Goal: Complete application form

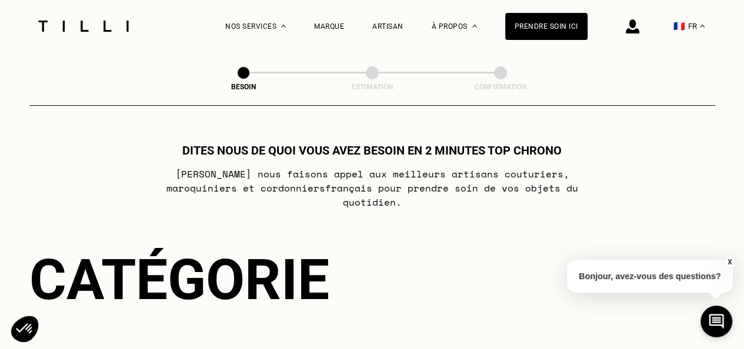
click at [85, 23] on img at bounding box center [83, 26] width 99 height 11
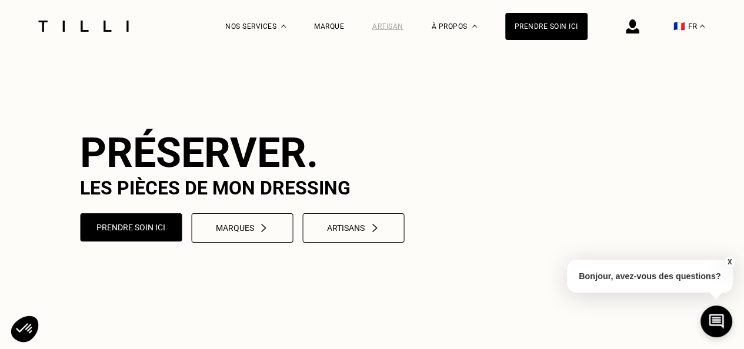
click at [389, 23] on div "Artisan" at bounding box center [387, 26] width 31 height 8
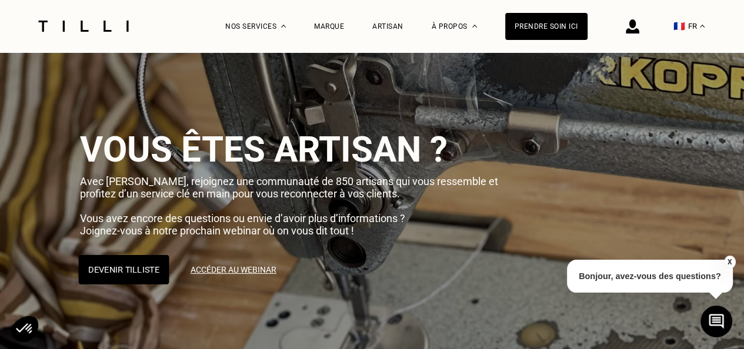
click at [132, 280] on button "Devenir Tilliste" at bounding box center [123, 269] width 91 height 29
select select "FR"
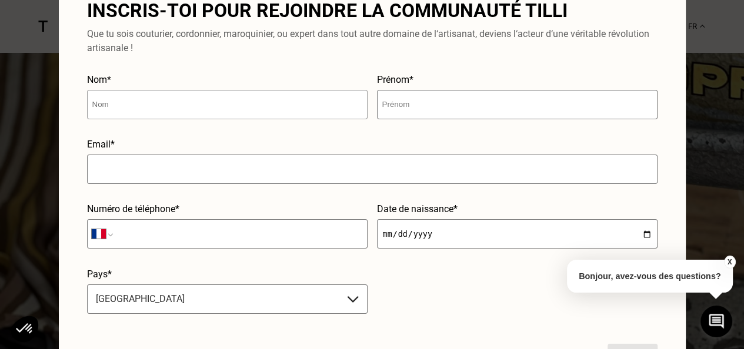
click at [186, 96] on input "text" at bounding box center [227, 104] width 280 height 29
type input "Bourdin"
type input "Théo"
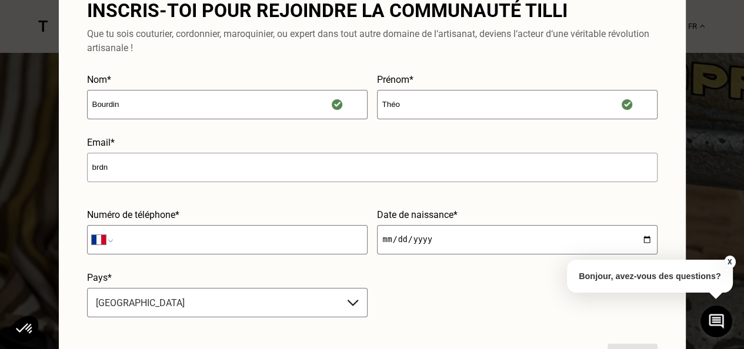
type input "[EMAIL_ADDRESS][DOMAIN_NAME]"
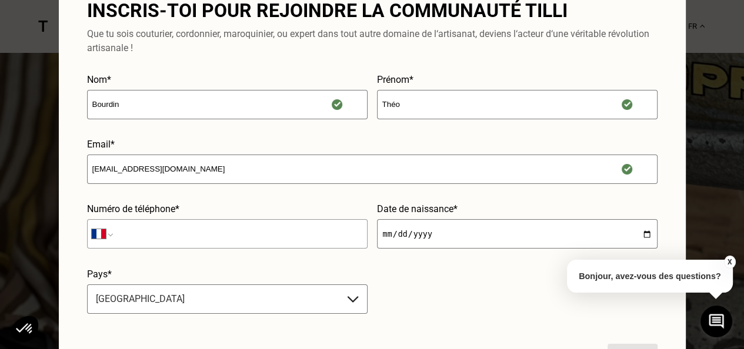
click at [181, 233] on input "tel" at bounding box center [227, 233] width 280 height 29
type input "06 81 71 80 10"
click at [437, 231] on input "date" at bounding box center [517, 233] width 280 height 29
type input "[DATE]"
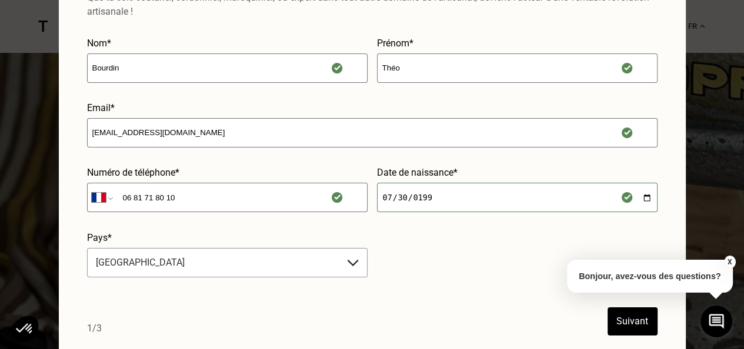
scroll to position [235, 0]
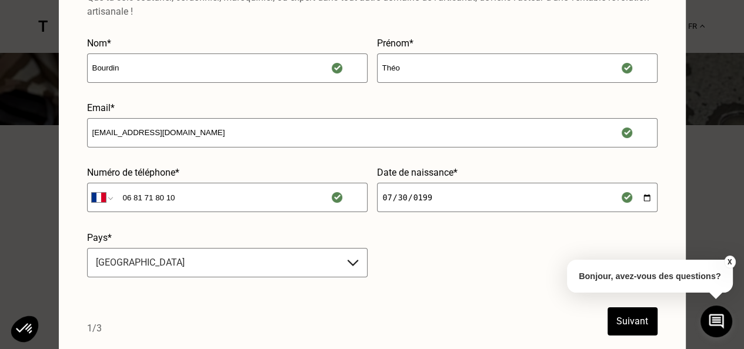
click at [619, 312] on button "Suivant" at bounding box center [632, 322] width 50 height 28
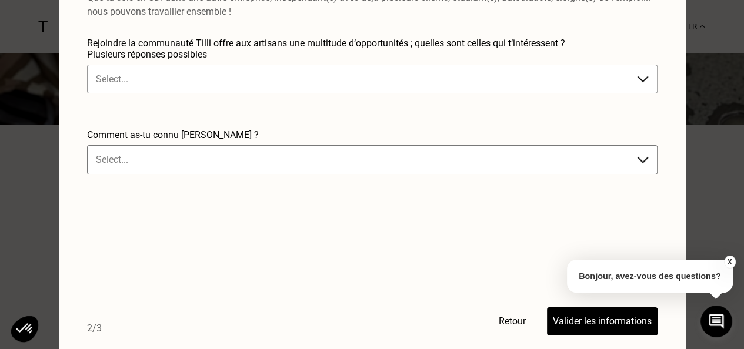
scroll to position [0, 0]
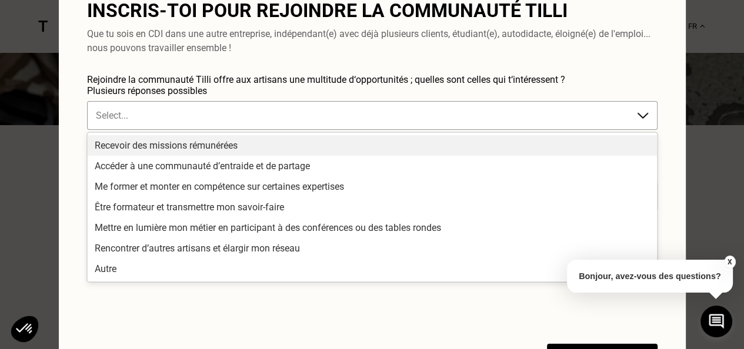
click at [325, 103] on div "Select..." at bounding box center [372, 115] width 570 height 29
click at [174, 148] on div "Recevoir des missions rémunérées" at bounding box center [372, 145] width 569 height 21
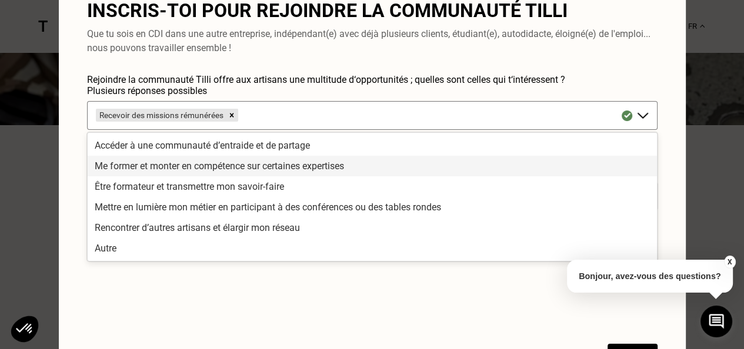
click at [196, 166] on div "Me former et monter en compétence sur certaines expertises" at bounding box center [372, 166] width 569 height 21
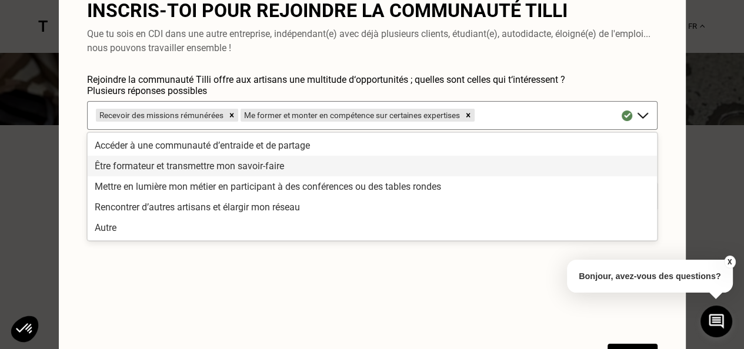
click at [189, 168] on div "Être formateur et transmettre mon savoir-faire" at bounding box center [372, 166] width 569 height 21
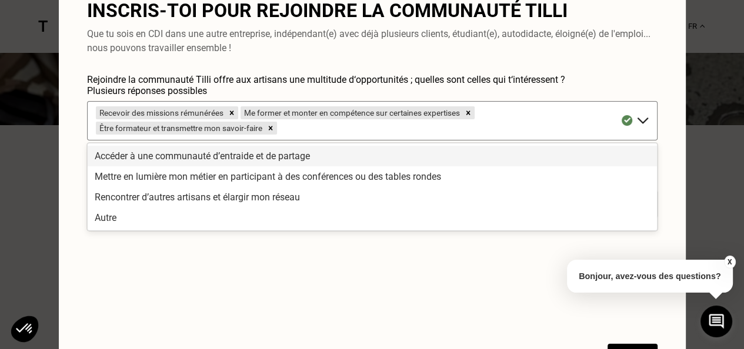
click at [233, 156] on div "Accéder à une communauté d’entraide et de partage" at bounding box center [372, 156] width 569 height 21
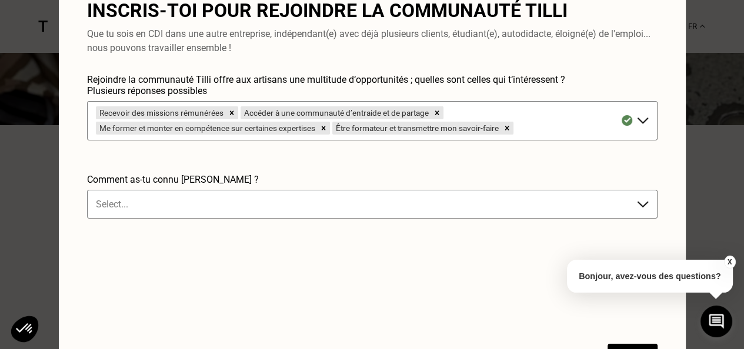
click at [195, 243] on form "Rejoindre la communauté Tilli offre aux artisans une multitude d‘opportunités ;…" at bounding box center [372, 223] width 570 height 298
click at [179, 201] on div at bounding box center [360, 205] width 529 height 14
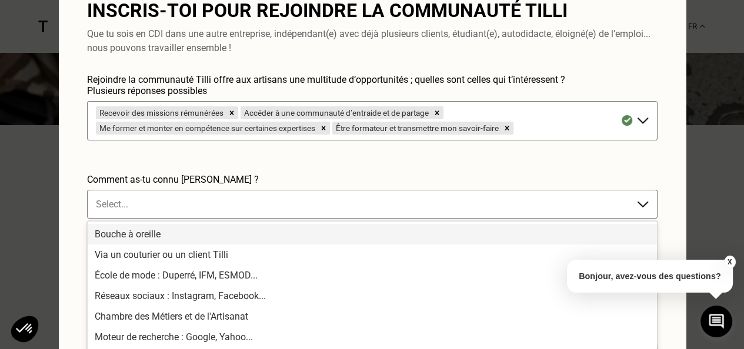
click at [133, 235] on div "Bouche à oreille" at bounding box center [372, 234] width 569 height 21
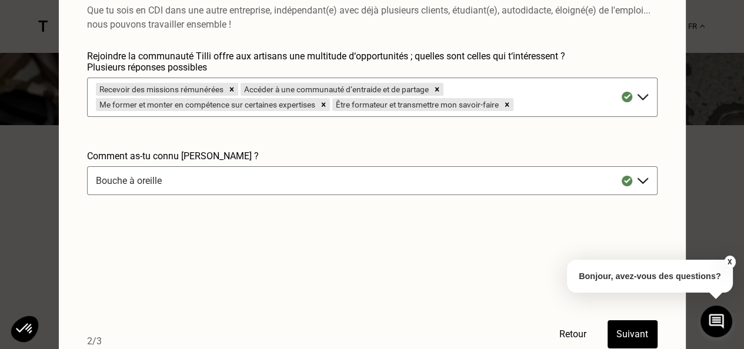
scroll to position [36, 0]
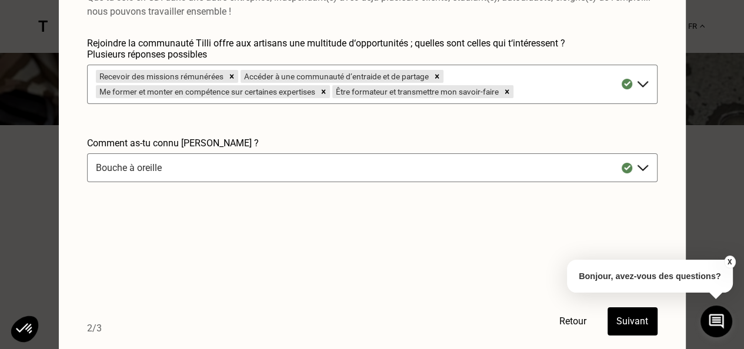
click at [625, 321] on button "Suivant" at bounding box center [632, 322] width 50 height 28
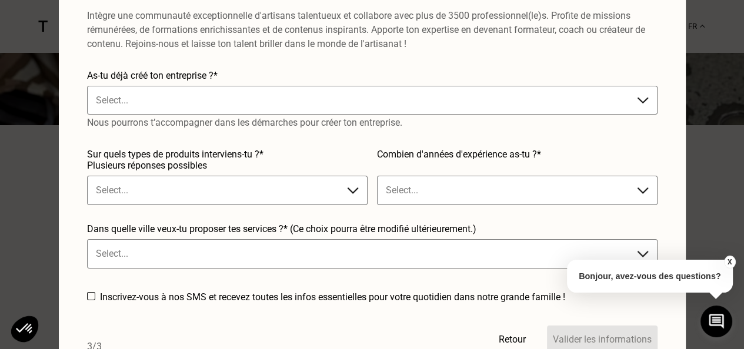
scroll to position [0, 0]
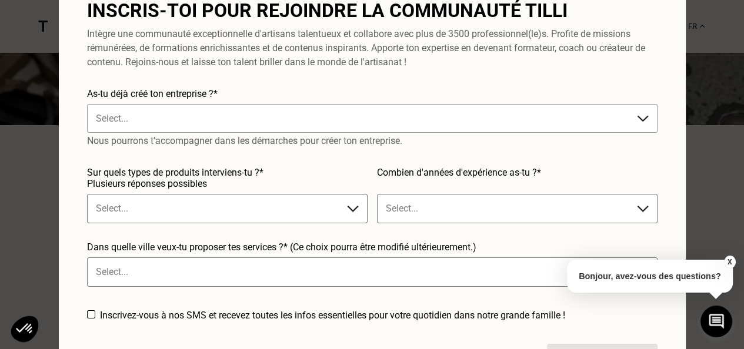
click at [121, 116] on div at bounding box center [360, 119] width 529 height 14
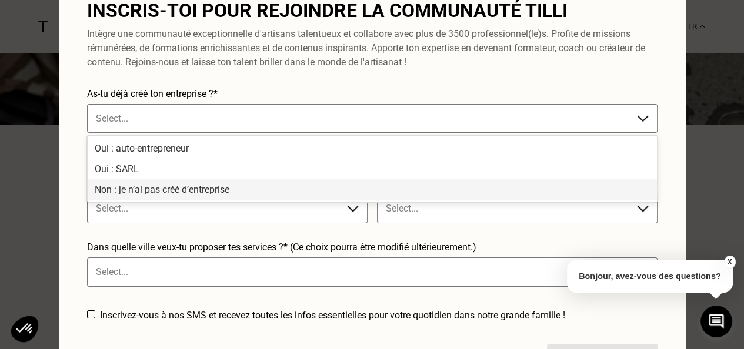
click at [115, 193] on div "Non : je n’ai pas créé d’entreprise" at bounding box center [372, 189] width 569 height 21
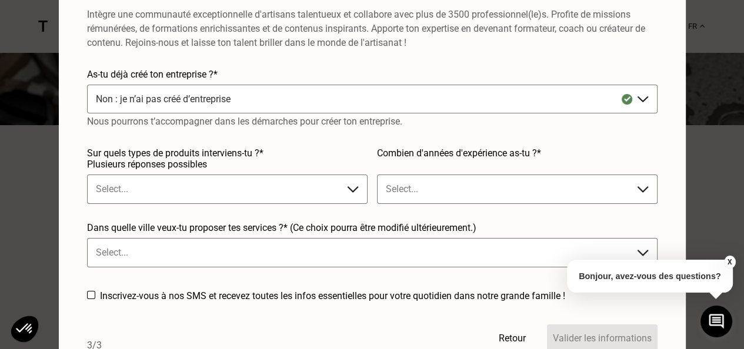
scroll to position [36, 0]
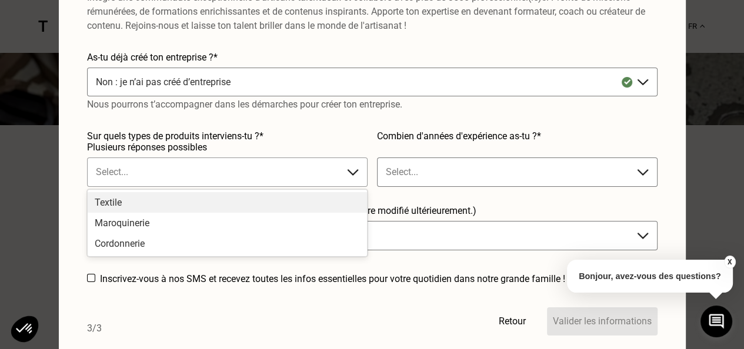
click at [122, 168] on div at bounding box center [215, 172] width 239 height 14
click at [111, 207] on div "Textile" at bounding box center [227, 202] width 279 height 21
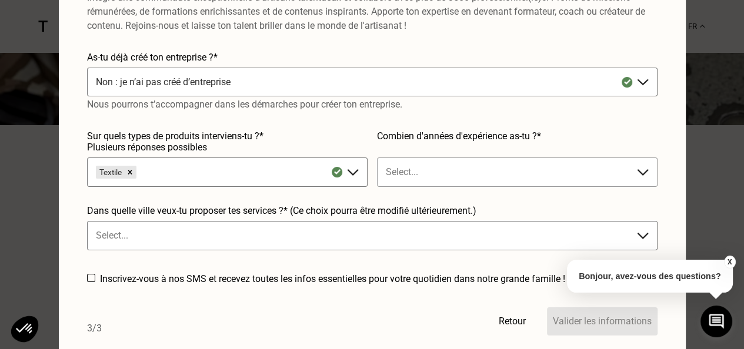
click at [437, 176] on div at bounding box center [505, 172] width 239 height 14
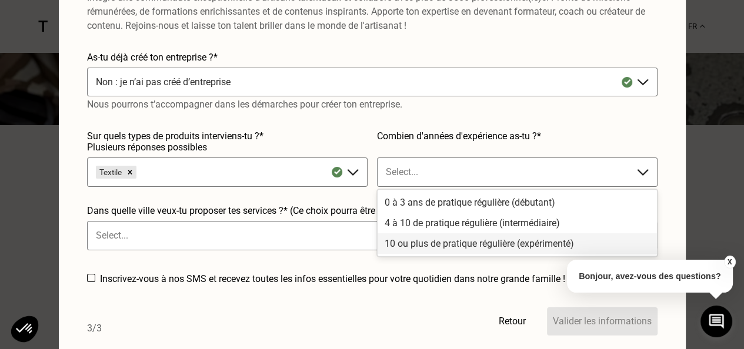
click at [417, 243] on div "10 ou plus de pratique régulière (expérimenté)" at bounding box center [517, 243] width 279 height 21
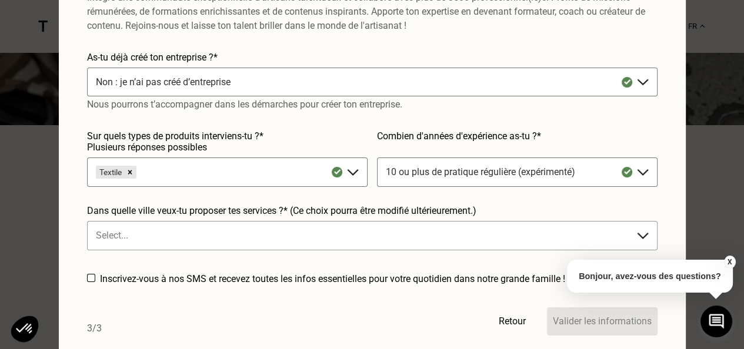
click at [207, 243] on div "Dans quelle ville veux-tu proposer tes services ?* (Ce choix pourra être modifi…" at bounding box center [372, 232] width 570 height 54
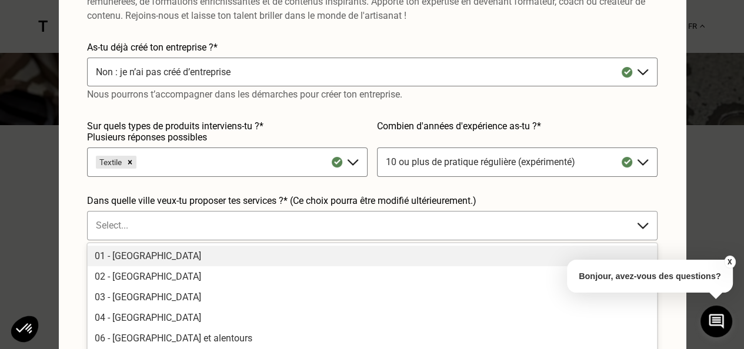
scroll to position [11, 0]
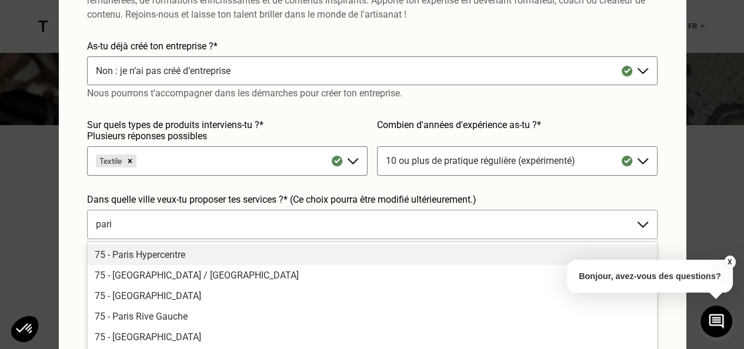
type input "[GEOGRAPHIC_DATA]"
click at [161, 257] on div "75 - Paris Hypercentre" at bounding box center [372, 255] width 569 height 21
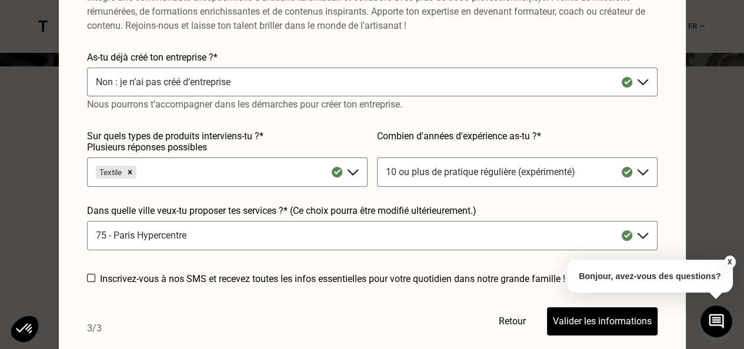
scroll to position [412, 0]
click at [600, 315] on button "Valider les informations" at bounding box center [602, 322] width 111 height 28
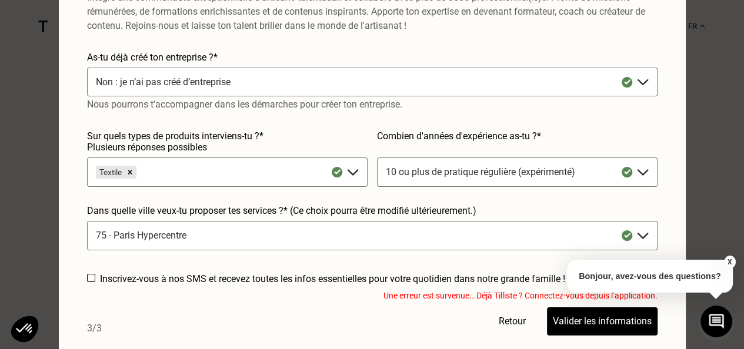
click at [727, 262] on button "X" at bounding box center [729, 262] width 12 height 13
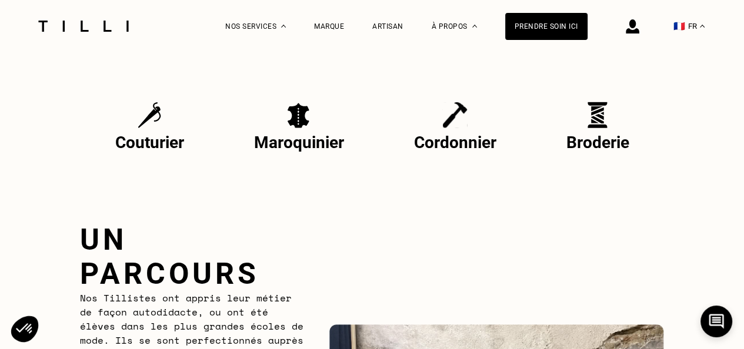
scroll to position [0, 0]
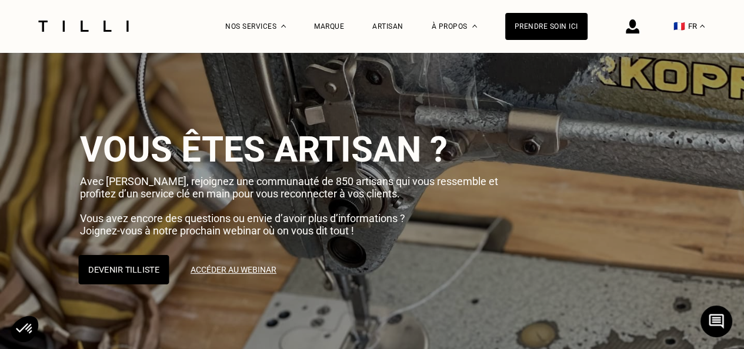
click at [129, 280] on button "Devenir Tilliste" at bounding box center [123, 269] width 91 height 29
select select "FR"
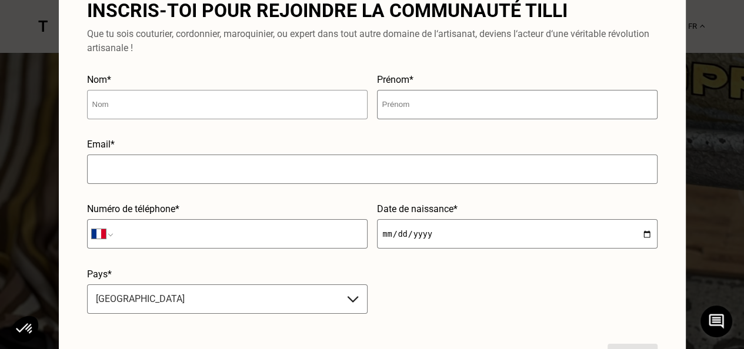
click at [153, 109] on input "text" at bounding box center [227, 104] width 280 height 29
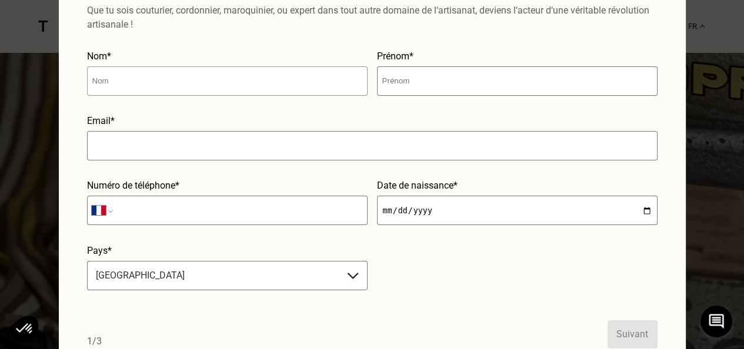
scroll to position [36, 0]
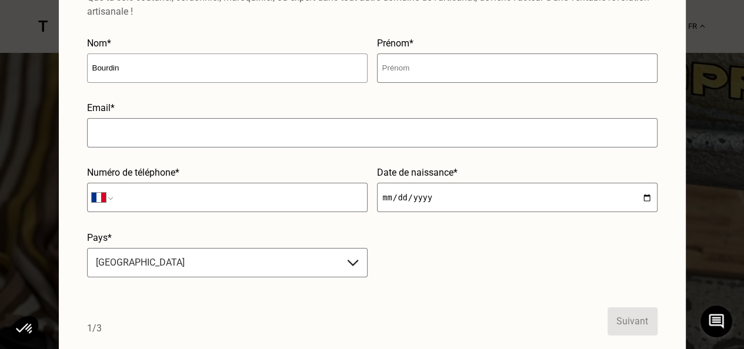
type input "Bourdin"
type input "Théo"
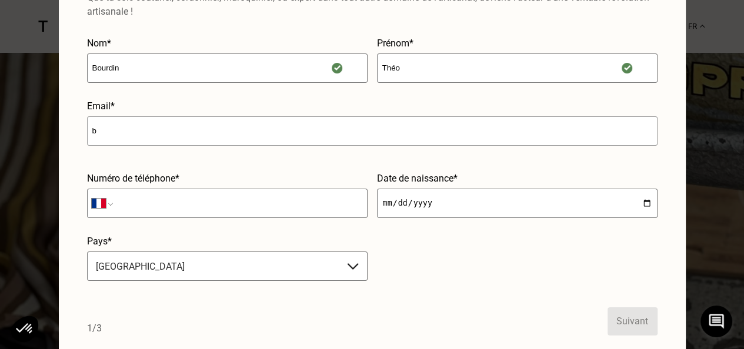
type input "[EMAIL_ADDRESS][DOMAIN_NAME]"
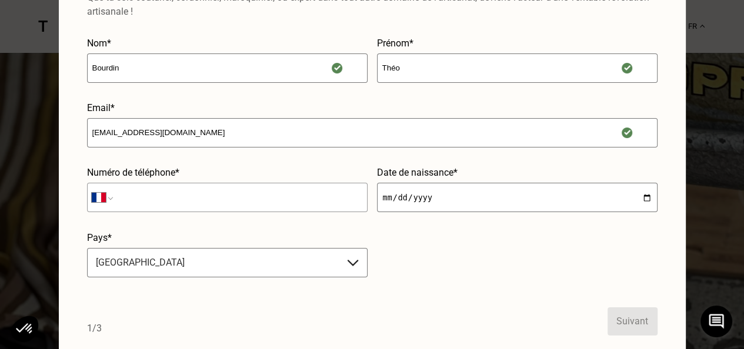
click at [259, 201] on input "tel" at bounding box center [227, 197] width 280 height 29
type input "06 81 71 80 10"
click at [435, 206] on input "date" at bounding box center [517, 197] width 280 height 29
click at [423, 198] on input "date" at bounding box center [517, 197] width 280 height 29
click at [384, 196] on input "date" at bounding box center [517, 197] width 280 height 29
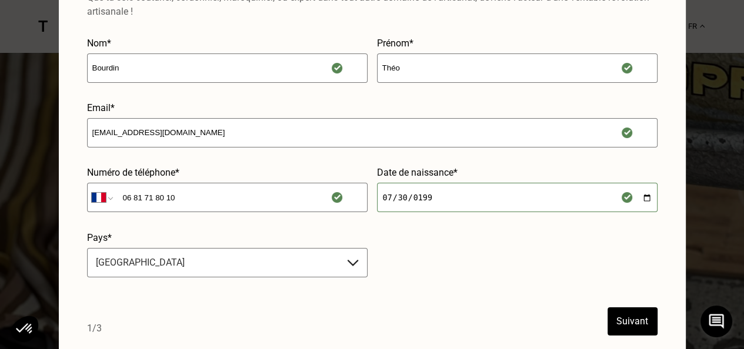
type input "[DATE]"
click at [161, 243] on div "Pays* [GEOGRAPHIC_DATA]" at bounding box center [227, 259] width 280 height 55
click at [613, 320] on button "Suivant" at bounding box center [632, 322] width 50 height 28
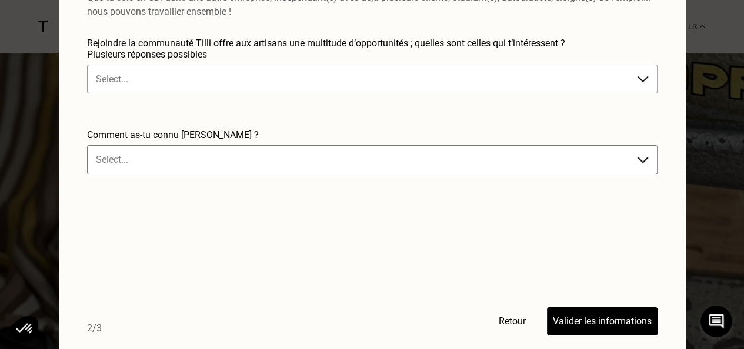
click at [221, 65] on div "Select..." at bounding box center [372, 79] width 570 height 29
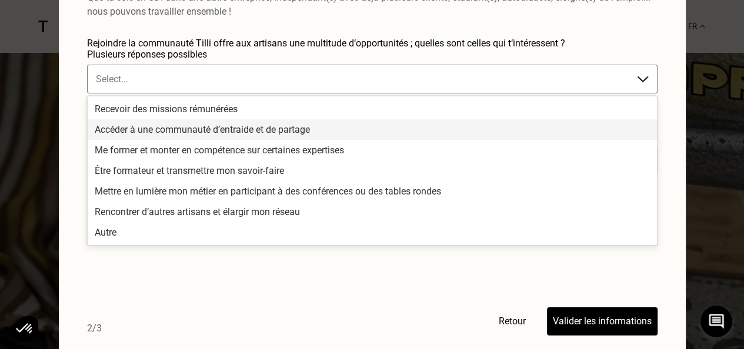
click at [147, 128] on div "Accéder à une communauté d’entraide et de partage" at bounding box center [372, 129] width 569 height 21
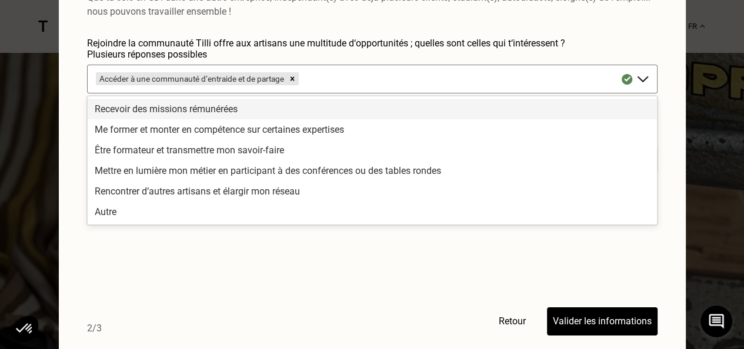
click at [153, 109] on div "Recevoir des missions rémunérées" at bounding box center [372, 109] width 569 height 21
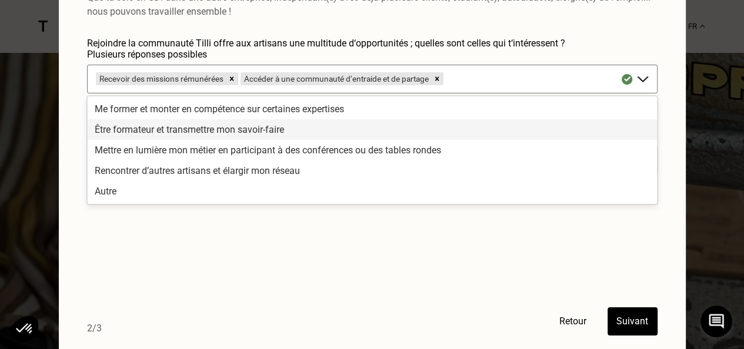
click at [152, 131] on div "Être formateur et transmettre mon savoir-faire" at bounding box center [372, 129] width 569 height 21
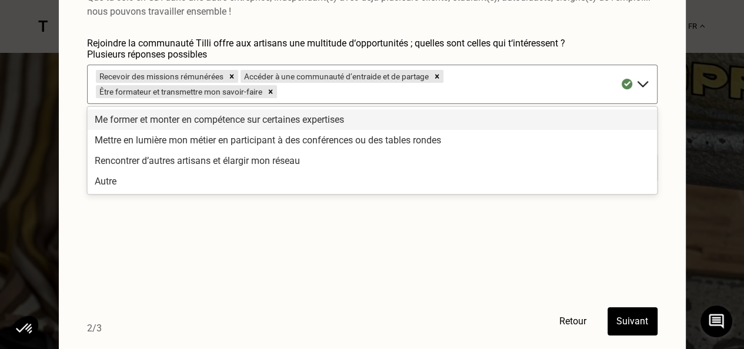
click at [169, 123] on div "Me former et monter en compétence sur certaines expertises" at bounding box center [372, 119] width 569 height 21
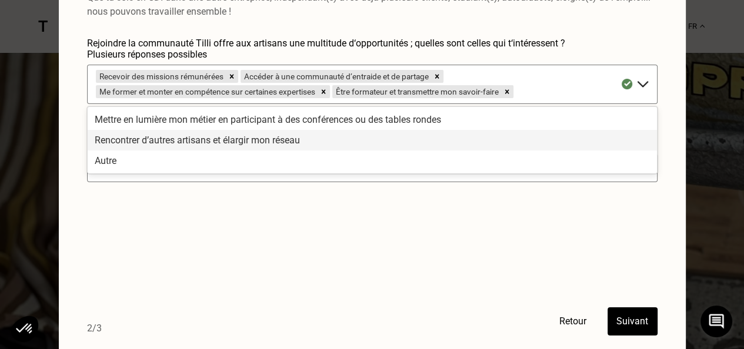
click at [167, 139] on div "Rencontrer d’autres artisans et élargir mon réseau" at bounding box center [372, 140] width 569 height 21
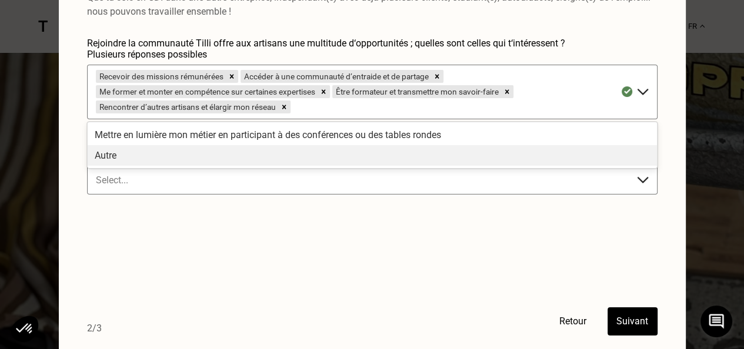
click at [138, 211] on div "Comment as-tu connu [PERSON_NAME] ? Select..." at bounding box center [372, 182] width 570 height 66
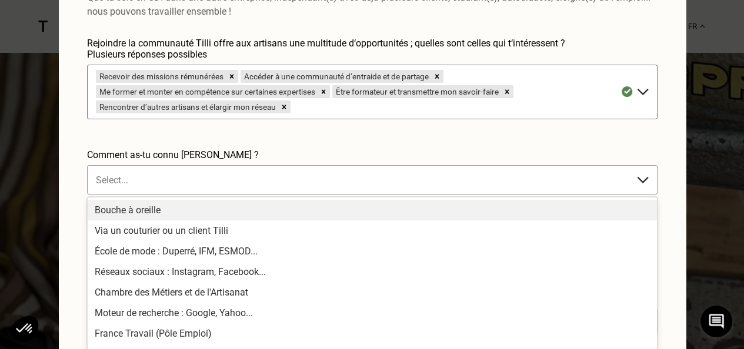
click at [143, 176] on div at bounding box center [360, 180] width 529 height 14
click at [139, 206] on div "Bouche à oreille" at bounding box center [372, 210] width 569 height 21
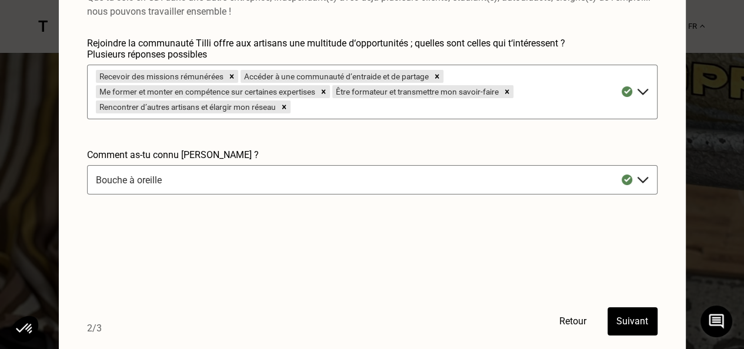
click at [637, 334] on button "Suivant" at bounding box center [632, 322] width 50 height 28
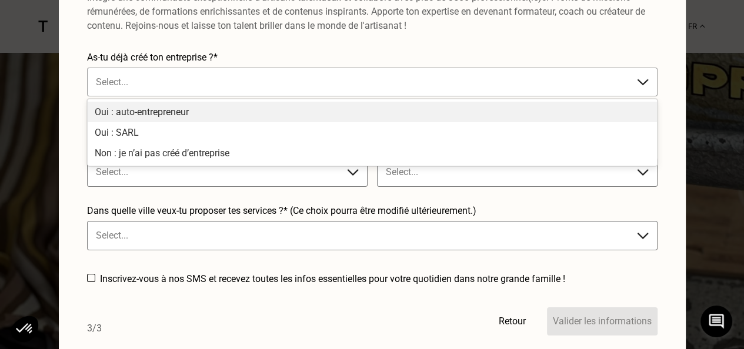
click at [96, 73] on div "Select..." at bounding box center [360, 81] width 541 height 19
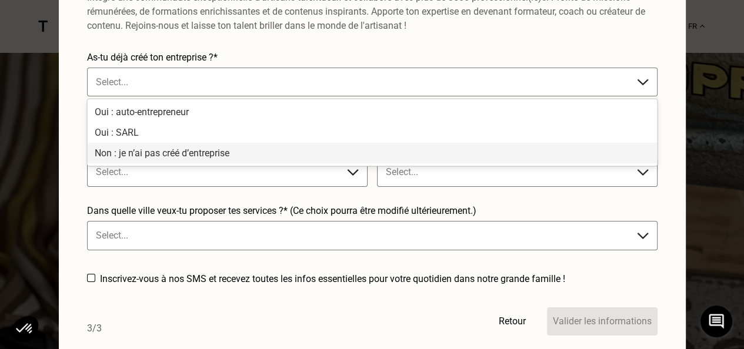
click at [129, 150] on div "Non : je n’ai pas créé d’entreprise" at bounding box center [372, 153] width 569 height 21
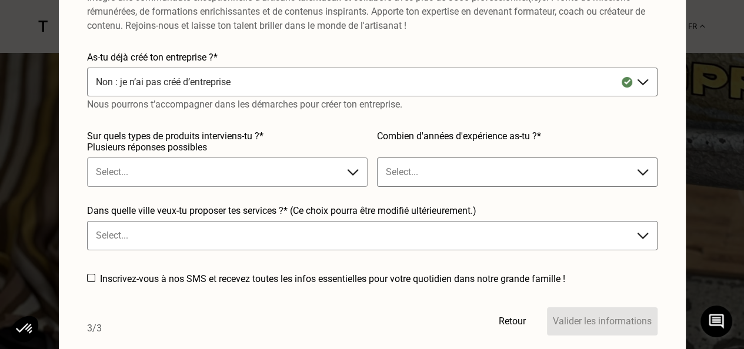
click at [129, 158] on div "Select..." at bounding box center [227, 172] width 280 height 29
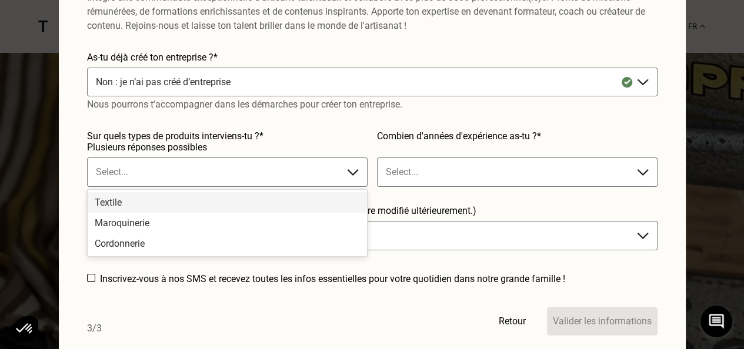
click at [131, 203] on div "Textile" at bounding box center [227, 202] width 279 height 21
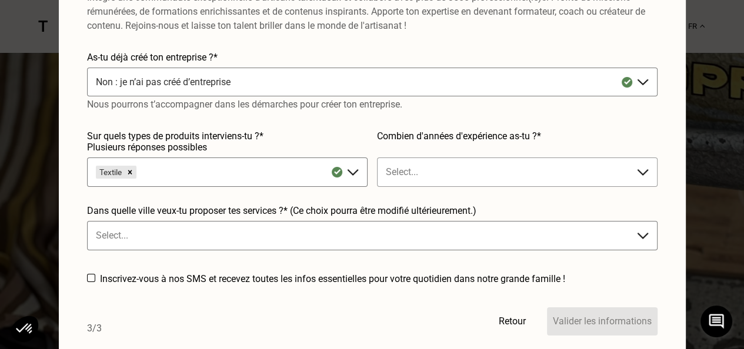
click at [497, 168] on div at bounding box center [505, 172] width 239 height 14
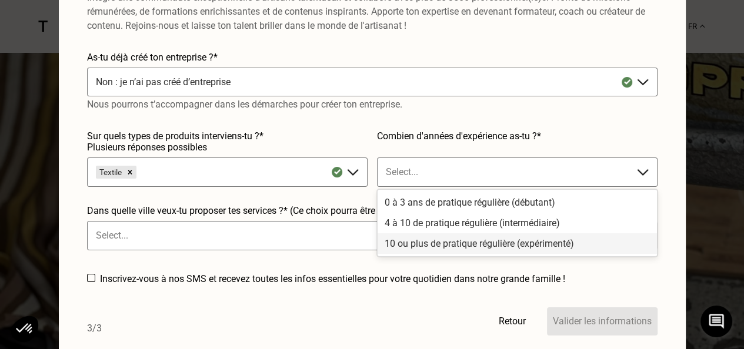
click at [461, 240] on div "10 ou plus de pratique régulière (expérimenté)" at bounding box center [517, 243] width 279 height 21
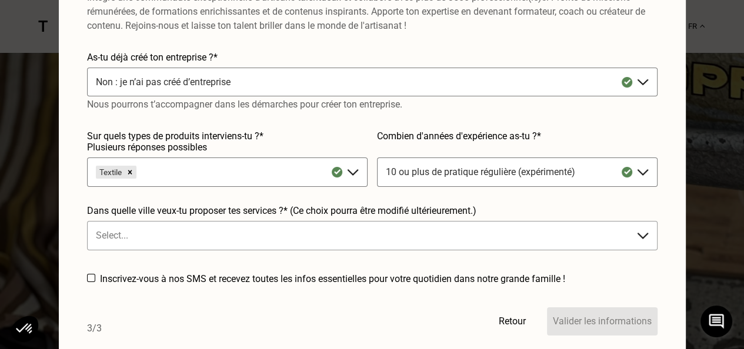
click at [249, 225] on div "Select..." at bounding box center [372, 235] width 570 height 29
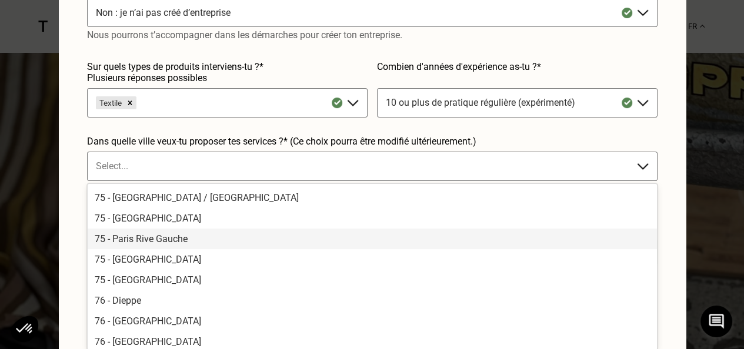
scroll to position [2286, 0]
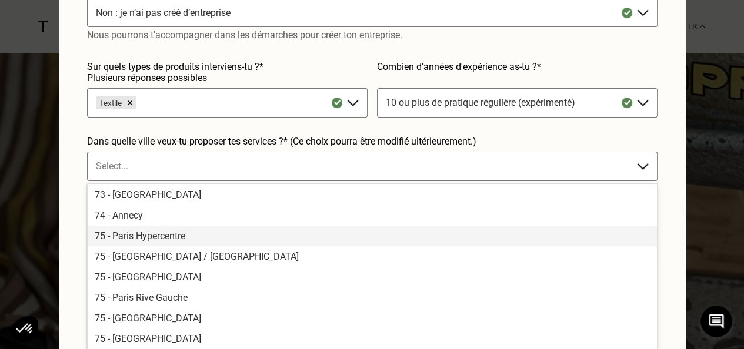
click at [138, 246] on div "75 - Paris Hypercentre" at bounding box center [372, 236] width 569 height 21
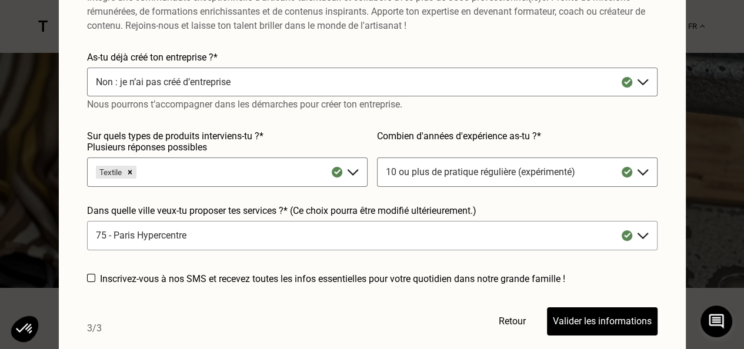
scroll to position [176, 0]
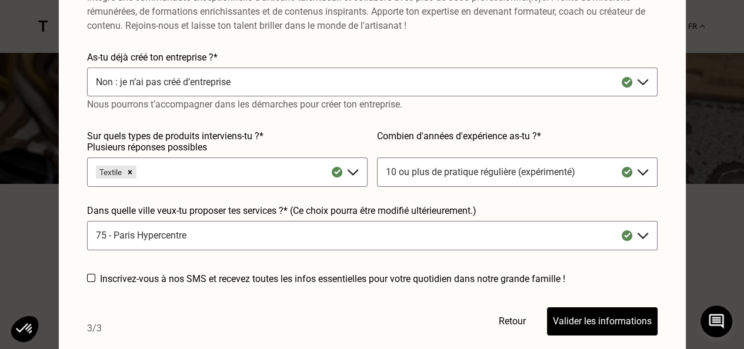
click at [550, 318] on button "Valider les informations" at bounding box center [602, 322] width 111 height 28
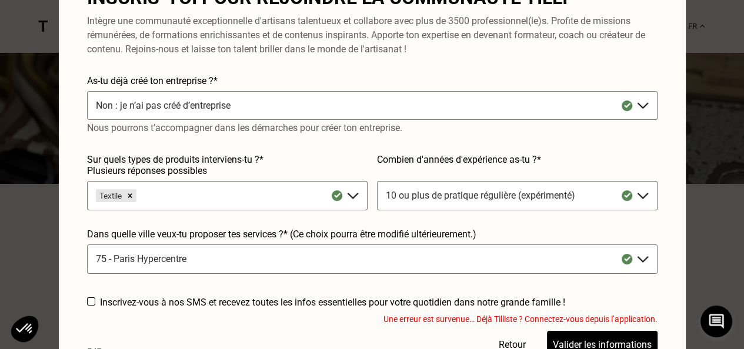
scroll to position [0, 0]
